Goal: Task Accomplishment & Management: Use online tool/utility

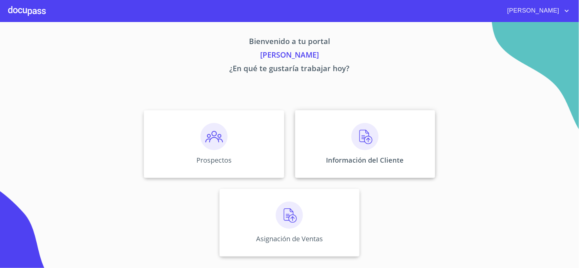
click at [363, 141] on img at bounding box center [364, 136] width 27 height 27
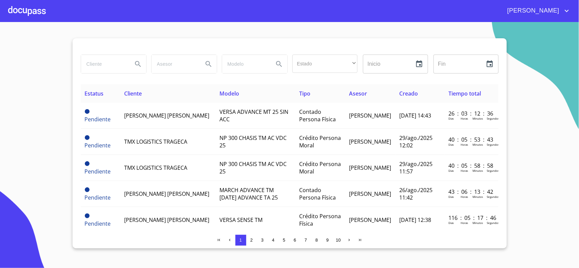
click at [96, 64] on input "search" at bounding box center [104, 64] width 46 height 18
type input "FIRE"
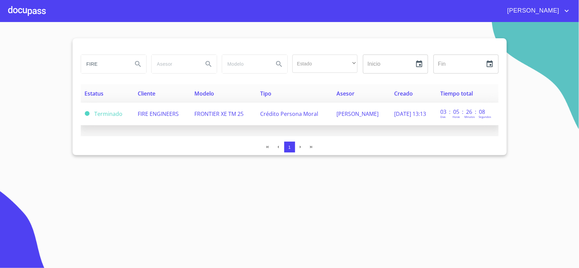
click at [160, 116] on span "FIRE ENGINEERS" at bounding box center [158, 113] width 41 height 7
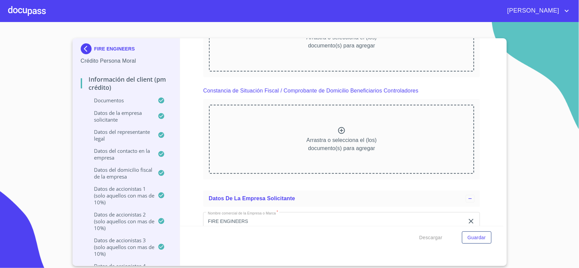
scroll to position [4196, 0]
click at [28, 13] on div at bounding box center [27, 11] width 38 height 22
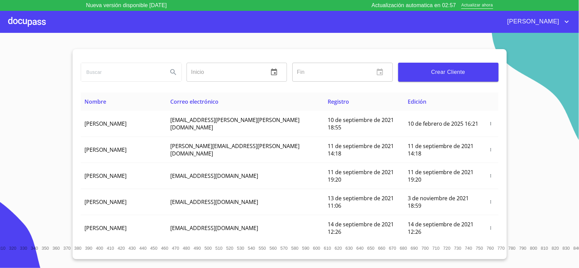
click at [102, 74] on input "search" at bounding box center [121, 72] width 81 height 18
type input "FIRE"
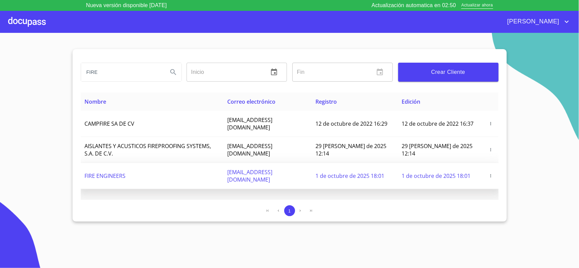
click at [492, 174] on icon "button" at bounding box center [490, 176] width 5 height 5
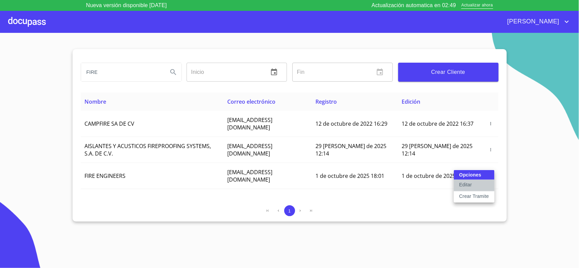
click at [474, 185] on button "Editar" at bounding box center [473, 186] width 41 height 12
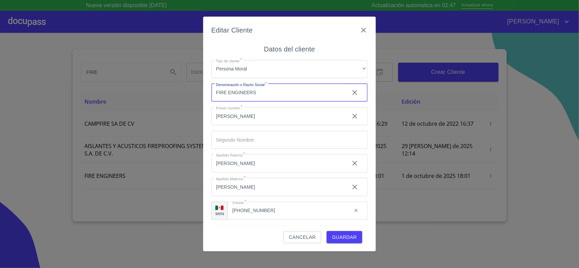
click at [272, 94] on input "FIRE ENGINEERS" at bounding box center [277, 93] width 133 height 18
type input "FIRE ENGINEERS SA DE CV"
click at [341, 236] on span "Guardar" at bounding box center [344, 237] width 25 height 8
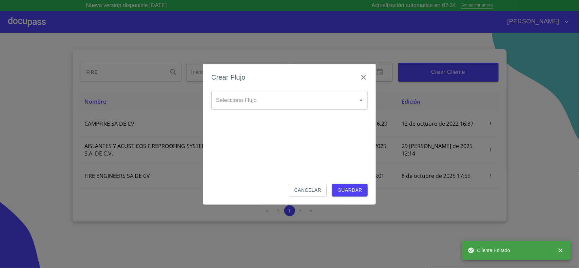
click at [356, 100] on body "Nueva versión disponible [DATE] Actualización automatica en 02:34 Actualizar ah…" at bounding box center [289, 134] width 579 height 268
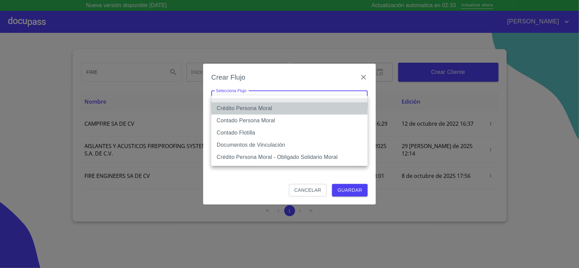
click at [236, 109] on li "Crédito Persona Moral" at bounding box center [289, 108] width 156 height 12
type input "614ae8207e49d67341f8d0cd"
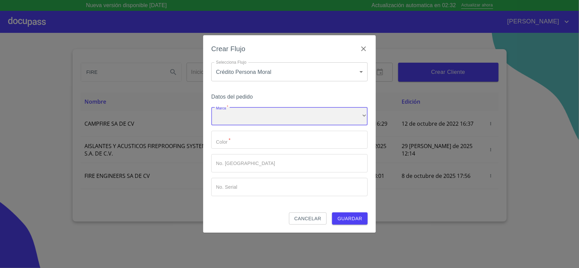
click at [226, 120] on div "​" at bounding box center [289, 116] width 156 height 18
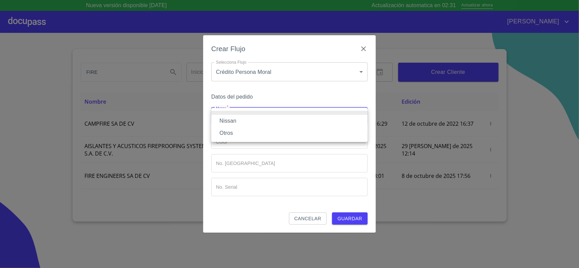
click at [226, 124] on li "Nissan" at bounding box center [289, 121] width 156 height 12
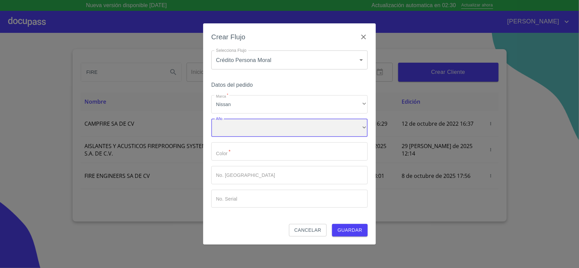
click at [231, 134] on div "​" at bounding box center [289, 128] width 156 height 18
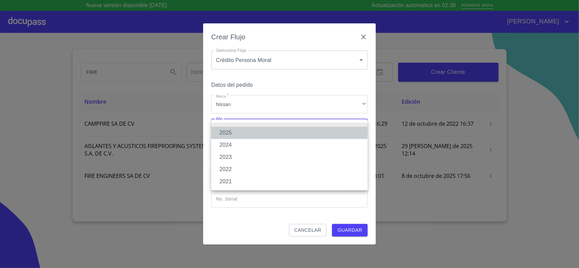
click at [231, 132] on li "2025" at bounding box center [289, 133] width 156 height 12
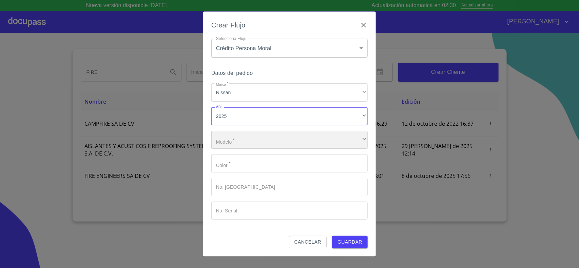
click at [232, 141] on div "​" at bounding box center [289, 140] width 156 height 18
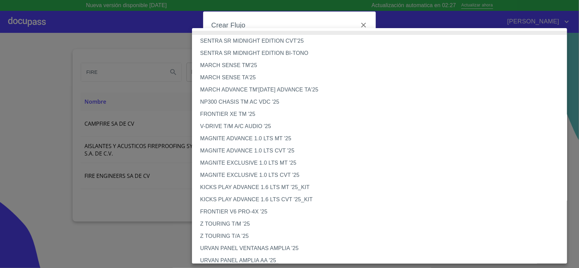
click at [230, 115] on li "FRONTIER XE TM '25" at bounding box center [382, 114] width 381 height 12
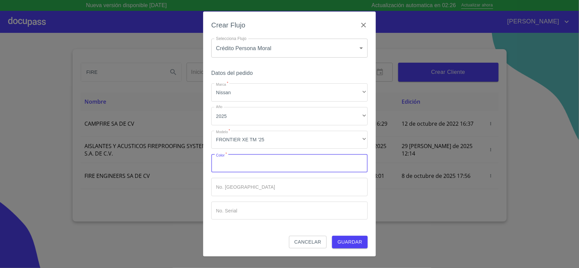
click at [223, 163] on input "Marca   *" at bounding box center [289, 163] width 156 height 18
type input "ROJO"
click at [332, 236] on button "Guardar" at bounding box center [350, 242] width 36 height 13
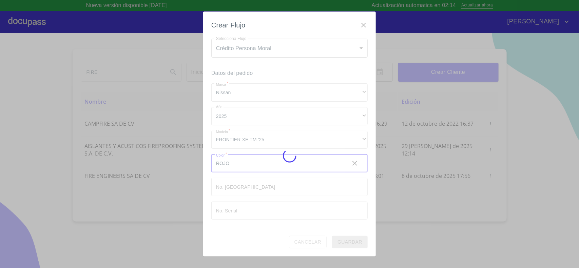
click at [407, 249] on div at bounding box center [289, 156] width 579 height 246
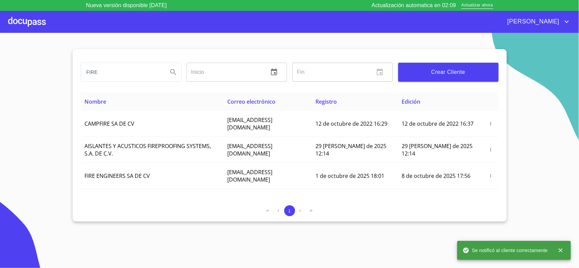
click at [281, 256] on section "FIRE Inicio ​ Fin ​ Crear Cliente Nombre Correo electrónico Registro Edición CA…" at bounding box center [289, 156] width 579 height 246
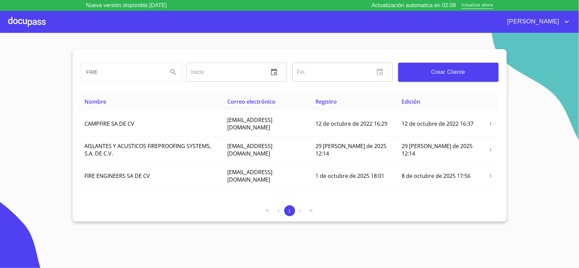
click at [21, 21] on div at bounding box center [27, 22] width 38 height 22
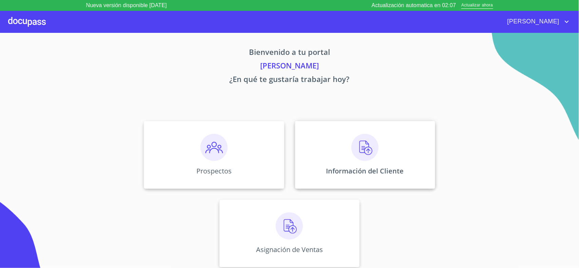
click at [353, 153] on img at bounding box center [364, 147] width 27 height 27
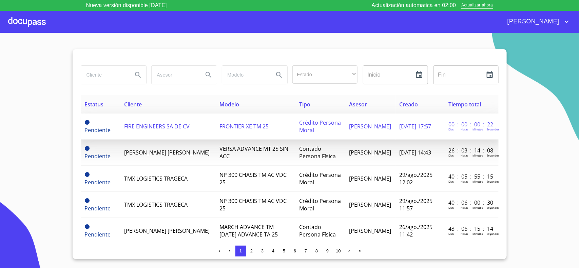
click at [160, 128] on span "FIRE ENGINEERS SA DE CV" at bounding box center [156, 126] width 65 height 7
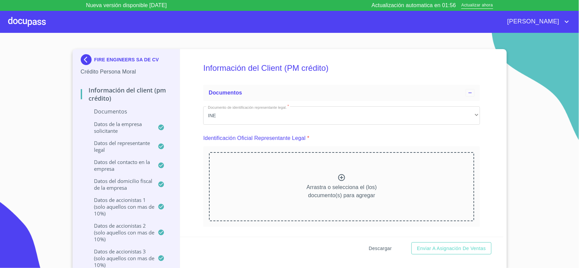
click at [382, 247] on span "Descargar" at bounding box center [379, 248] width 23 height 8
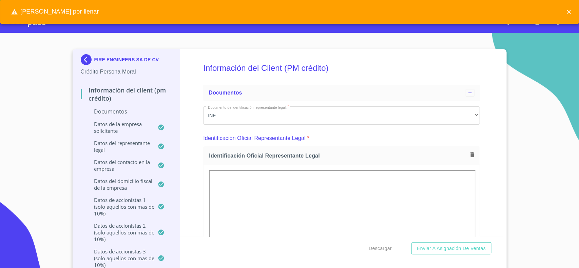
drag, startPoint x: 567, startPoint y: 13, endPoint x: 562, endPoint y: 18, distance: 7.2
click at [568, 13] on icon "close" at bounding box center [568, 11] width 7 height 7
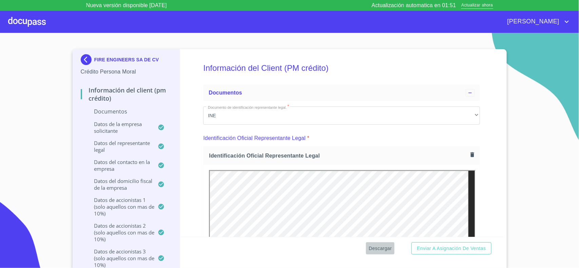
click at [386, 246] on span "Descargar" at bounding box center [379, 248] width 23 height 8
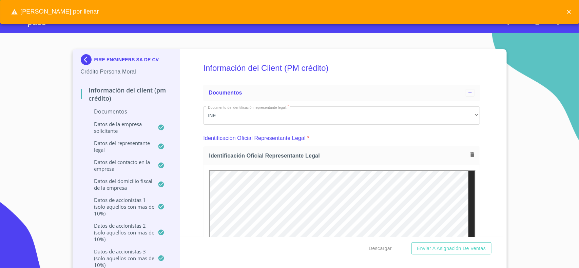
click at [572, 12] on button "close" at bounding box center [568, 11] width 15 height 15
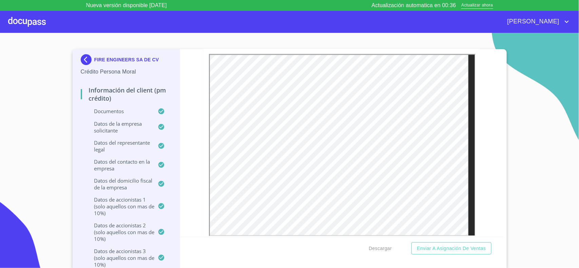
scroll to position [813, 0]
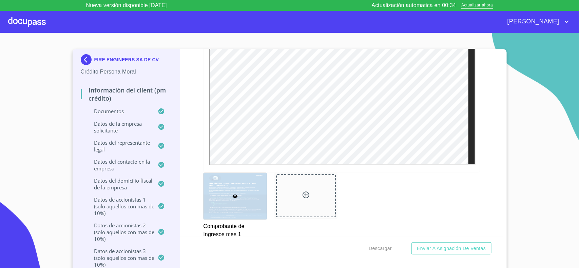
drag, startPoint x: 363, startPoint y: 225, endPoint x: 373, endPoint y: 236, distance: 15.6
click at [363, 225] on div "Comprobante de Ingresos mes 1" at bounding box center [341, 205] width 285 height 74
click at [382, 248] on span "Descargar" at bounding box center [379, 248] width 23 height 8
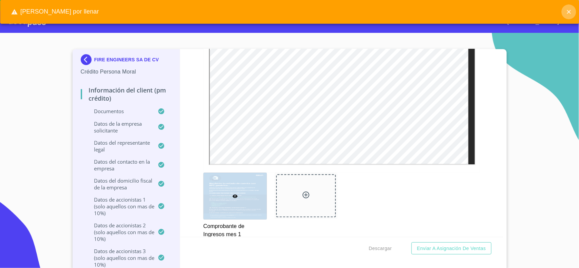
click at [570, 11] on icon "close" at bounding box center [568, 11] width 7 height 7
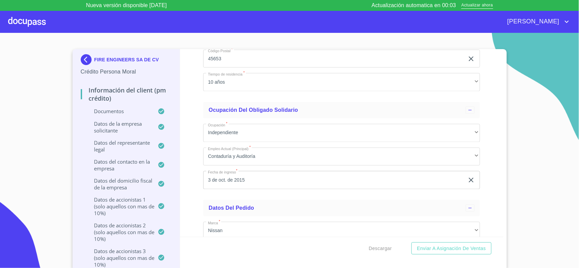
scroll to position [7702, 0]
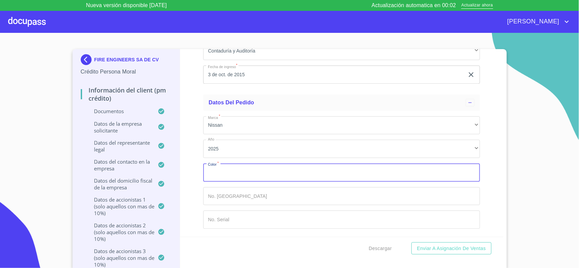
drag, startPoint x: 212, startPoint y: 172, endPoint x: 210, endPoint y: 165, distance: 6.9
click at [212, 172] on input "Documento de identificación representante legal.   *" at bounding box center [341, 172] width 277 height 18
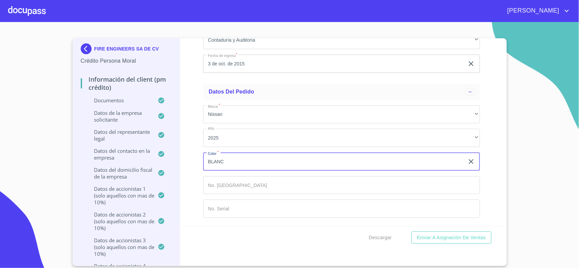
type input "BLANCO"
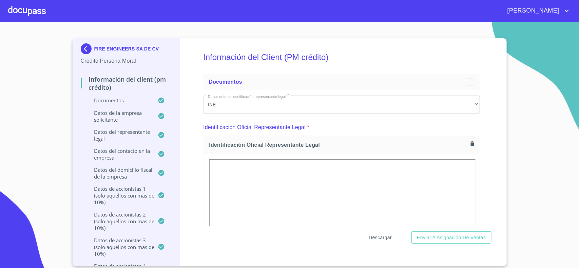
click at [373, 237] on span "Descargar" at bounding box center [379, 238] width 23 height 8
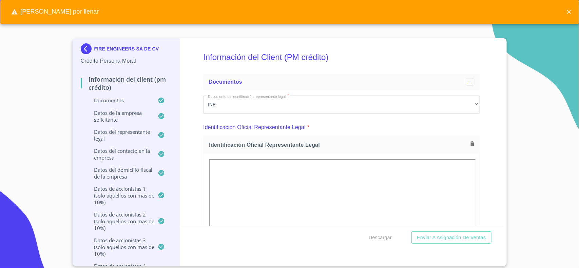
click at [567, 12] on icon "close" at bounding box center [568, 11] width 7 height 7
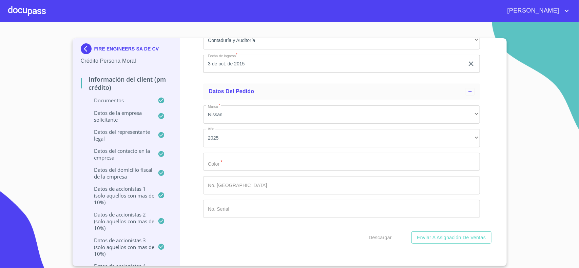
click at [241, 163] on input "Documento de identificación representante legal.   *" at bounding box center [341, 162] width 277 height 18
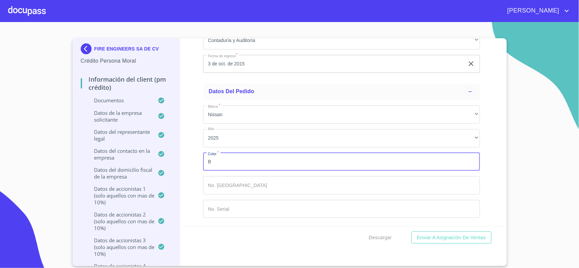
scroll to position [7702, 0]
type input "BLANCO"
click at [190, 209] on div "Información del Client (PM crédito) Documentos Documento de identificación repr…" at bounding box center [341, 132] width 323 height 188
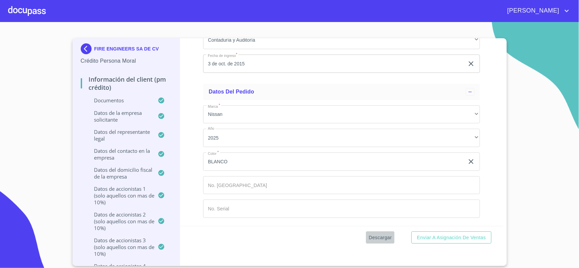
click at [384, 237] on span "Descargar" at bounding box center [379, 238] width 23 height 8
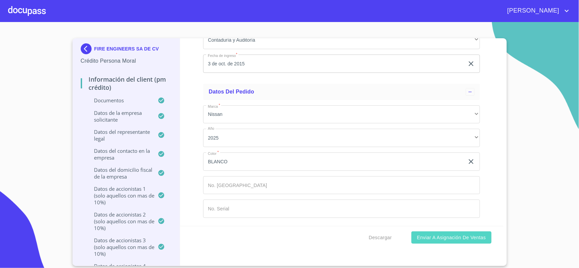
click at [450, 238] on span "Enviar a Asignación de Ventas" at bounding box center [451, 238] width 69 height 8
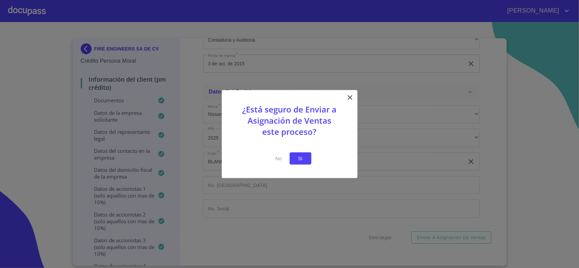
click at [299, 160] on span "Si" at bounding box center [300, 158] width 11 height 8
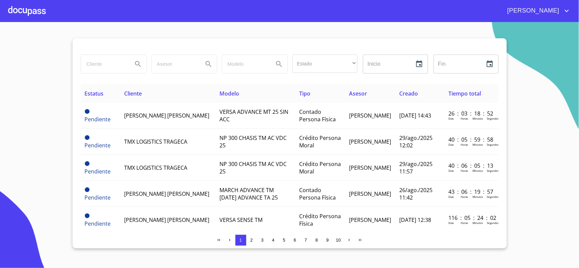
click at [48, 92] on section "Estado ​ ​ Inicio ​ Fin ​ Estatus Cliente Modelo Tipo Asesor Creado Tiempo tota…" at bounding box center [289, 145] width 579 height 246
click at [48, 167] on section "Estado ​ ​ Inicio ​ Fin ​ Estatus Cliente Modelo Tipo Asesor Creado Tiempo tota…" at bounding box center [289, 145] width 579 height 246
click at [537, 187] on section "Estado ​ ​ Inicio ​ Fin ​ Estatus Cliente Modelo Tipo Asesor Creado Tiempo tota…" at bounding box center [289, 145] width 579 height 246
click at [32, 177] on section "Estado ​ ​ Inicio ​ Fin ​ Estatus Cliente Modelo Tipo Asesor Creado Tiempo tota…" at bounding box center [289, 145] width 579 height 246
click at [108, 64] on input "search" at bounding box center [104, 64] width 46 height 18
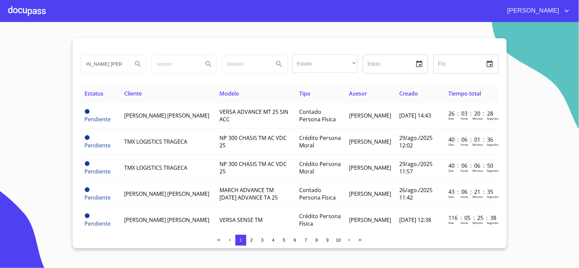
scroll to position [0, 22]
type input "JOSE MANUEL TORRES"
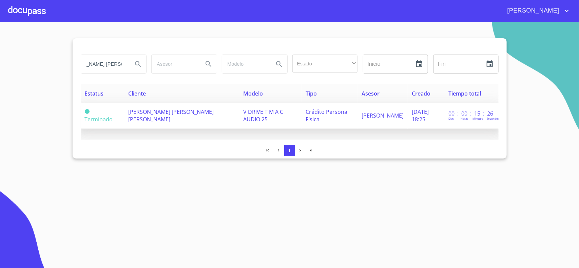
click at [151, 117] on td "JOSE MANUEL TORRES SEGURA" at bounding box center [181, 116] width 115 height 26
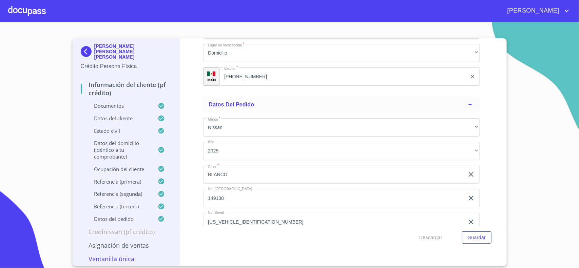
scroll to position [3950, 0]
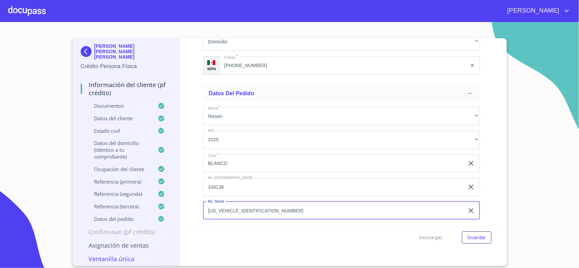
click at [260, 206] on input "3N1CN7AE9SK392959" at bounding box center [333, 211] width 261 height 18
click at [229, 182] on input "149138" at bounding box center [333, 187] width 261 height 18
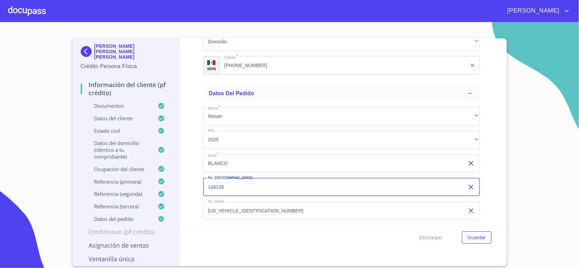
click at [229, 182] on input "149138" at bounding box center [333, 187] width 261 height 18
click at [240, 207] on input "3N1CN7AE9SK392959" at bounding box center [333, 211] width 261 height 18
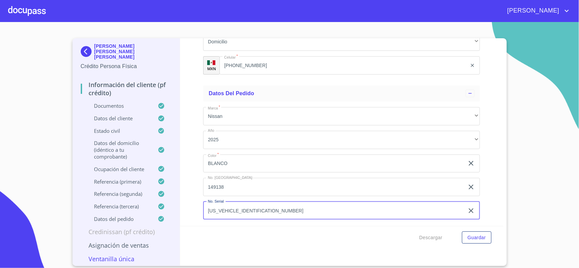
click at [240, 207] on input "3N1CN7AE9SK392959" at bounding box center [333, 211] width 261 height 18
click at [86, 50] on img at bounding box center [88, 51] width 14 height 11
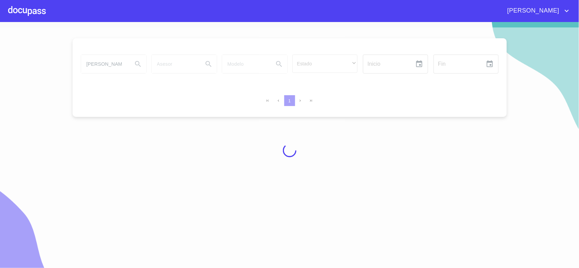
click at [121, 65] on div at bounding box center [289, 150] width 579 height 246
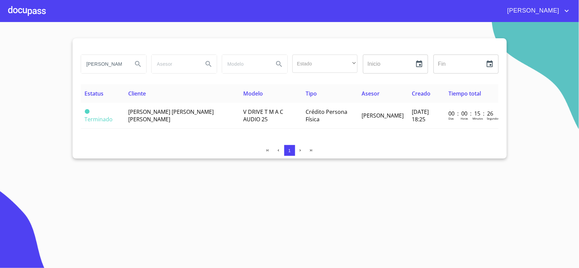
click at [121, 65] on input "JOSE MANUEL TORRES" at bounding box center [104, 64] width 46 height 18
drag, startPoint x: 124, startPoint y: 65, endPoint x: 95, endPoint y: 70, distance: 29.6
click at [95, 70] on input "JOSE MANUEL TORRES" at bounding box center [104, 64] width 46 height 18
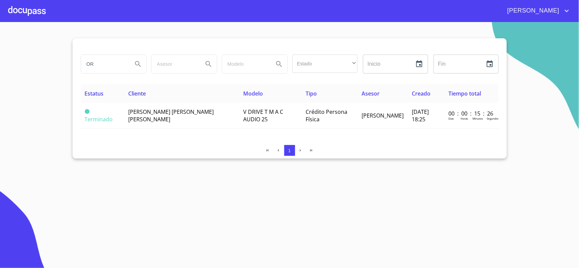
type input "O"
type input "J"
type input "DANIEL LAY GONZALEZ"
click at [138, 65] on icon "Search" at bounding box center [138, 64] width 8 height 8
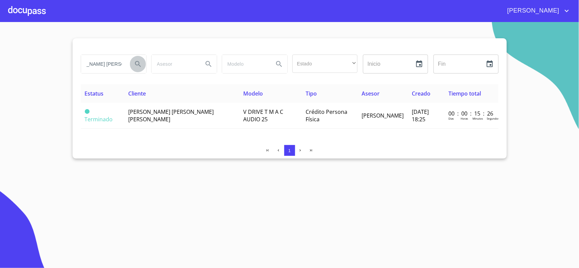
scroll to position [0, 0]
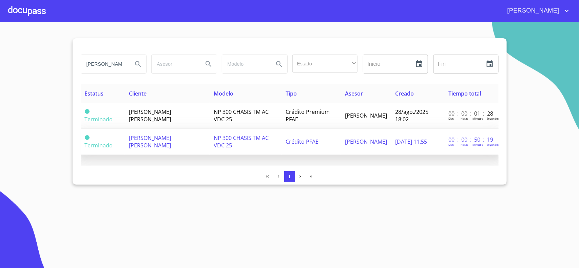
click at [407, 138] on span "28/jul./2025 11:55" at bounding box center [411, 141] width 32 height 7
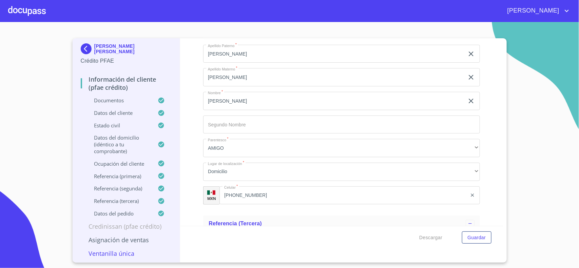
scroll to position [3950, 0]
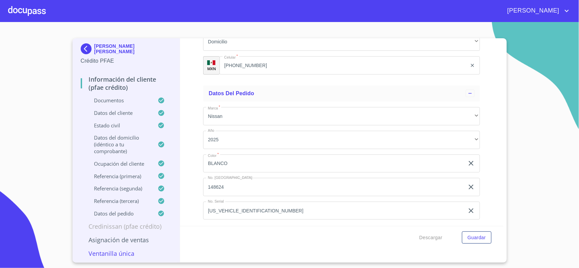
click at [266, 207] on input "3N6AD35A2SK828345" at bounding box center [333, 211] width 261 height 18
click at [85, 45] on img at bounding box center [88, 48] width 14 height 11
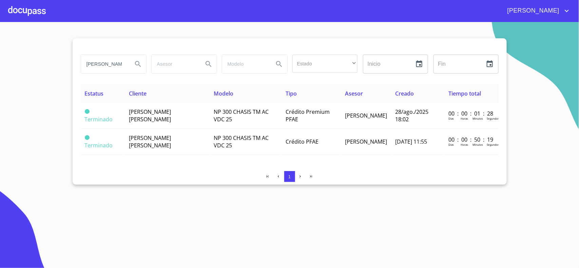
drag, startPoint x: 123, startPoint y: 65, endPoint x: 126, endPoint y: 64, distance: 3.7
click at [123, 65] on input "DANIEL LAY GONZALEZ" at bounding box center [104, 64] width 46 height 18
click at [138, 63] on icon "Search" at bounding box center [138, 64] width 8 height 8
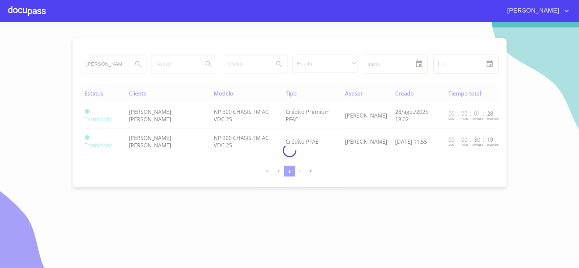
click at [119, 64] on div at bounding box center [289, 150] width 579 height 246
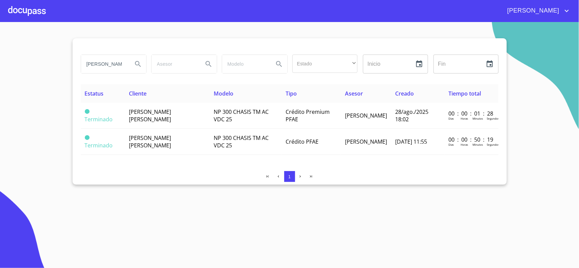
drag, startPoint x: 121, startPoint y: 64, endPoint x: 16, endPoint y: 68, distance: 105.1
click at [16, 68] on section "DANIEL LAY GONZALEZ Estado ​ ​ Inicio ​ Fin ​ Estatus Cliente Modelo Tipo Aseso…" at bounding box center [289, 145] width 579 height 246
type input "O"
type input "J"
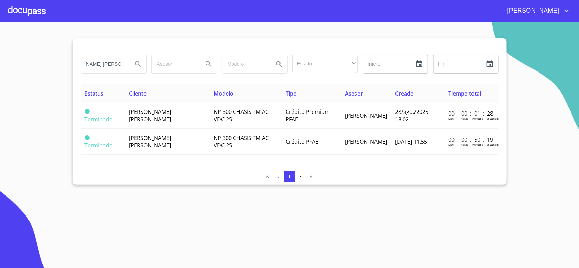
type input "JOSE FELIX RODRIGUEZ"
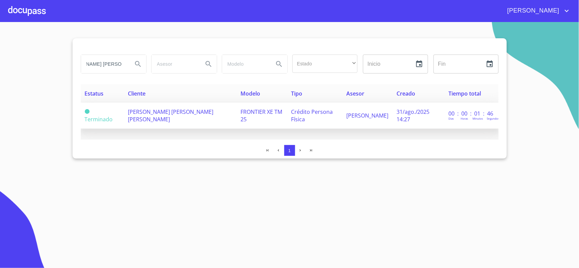
click at [160, 118] on span "JOSE FELIX RODRIGUEZ JIMENEZ" at bounding box center [170, 115] width 85 height 15
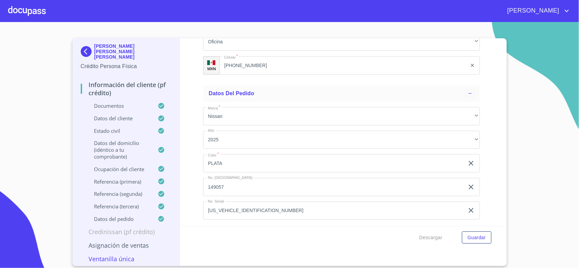
scroll to position [4106, 0]
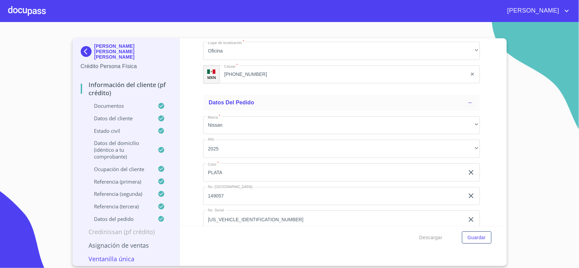
click at [267, 215] on input "3N6AD33A7SK837755" at bounding box center [333, 219] width 261 height 18
click at [266, 215] on input "3N6AD33A7SK837755" at bounding box center [333, 219] width 261 height 18
click at [264, 216] on input "3N6AD33A7SK837755" at bounding box center [333, 219] width 261 height 18
click at [262, 216] on input "3N6AD33A7SK837755" at bounding box center [333, 219] width 261 height 18
click at [262, 217] on input "3N6AD33A7SK837755" at bounding box center [333, 219] width 261 height 18
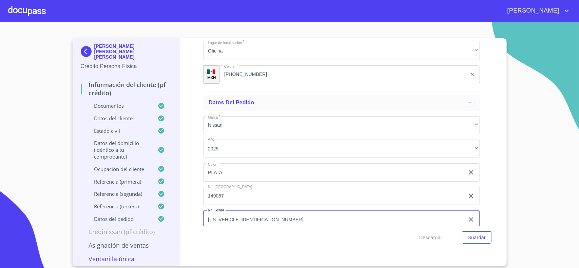
click at [86, 47] on img at bounding box center [88, 51] width 14 height 11
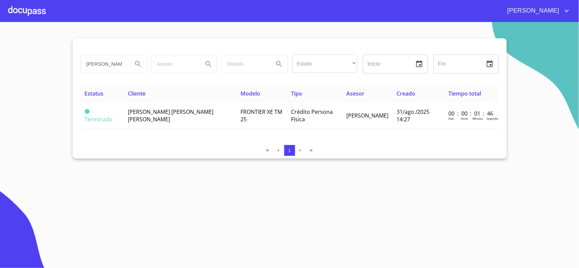
click at [117, 65] on input "JOSE FELIX RODRIGUEZ" at bounding box center [104, 64] width 46 height 18
type input "J"
type input "N"
type input "MARIA DE LOS ANGELES"
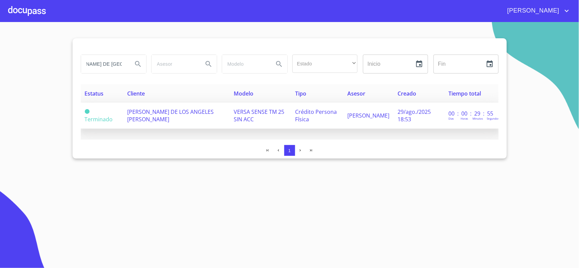
click at [153, 120] on td "MARIA DE LOS ANGELES PLASCENCIA TORRES" at bounding box center [176, 116] width 106 height 26
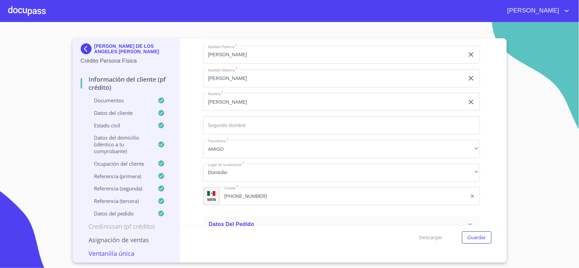
scroll to position [3950, 0]
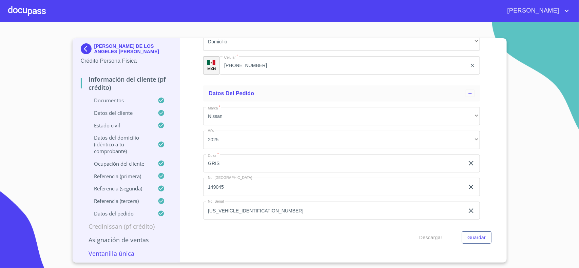
drag, startPoint x: 261, startPoint y: 205, endPoint x: 254, endPoint y: 204, distance: 6.9
click at [260, 207] on input "3N1CN8AE4SK630867" at bounding box center [333, 211] width 261 height 18
click at [254, 204] on input "3N1CN8AE4SK630867" at bounding box center [333, 211] width 261 height 18
click at [245, 211] on input "3N1CN8AE4SK630867" at bounding box center [333, 211] width 261 height 18
click at [243, 210] on input "3N1CN8AE4SK630867" at bounding box center [333, 211] width 261 height 18
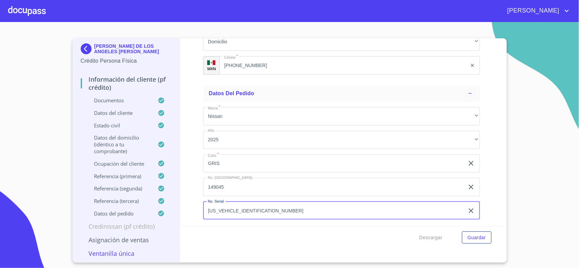
click at [243, 210] on input "3N1CN8AE4SK630867" at bounding box center [333, 211] width 261 height 18
click at [264, 208] on input "3N1CN8AE4SK630867" at bounding box center [333, 211] width 261 height 18
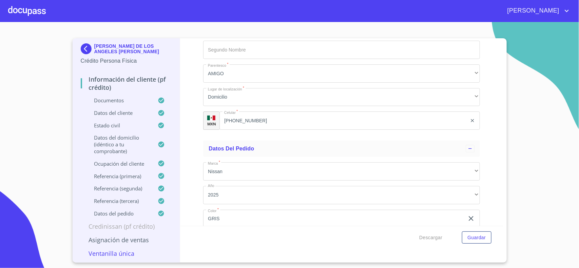
scroll to position [3908, 0]
